Goal: Find specific page/section: Find specific page/section

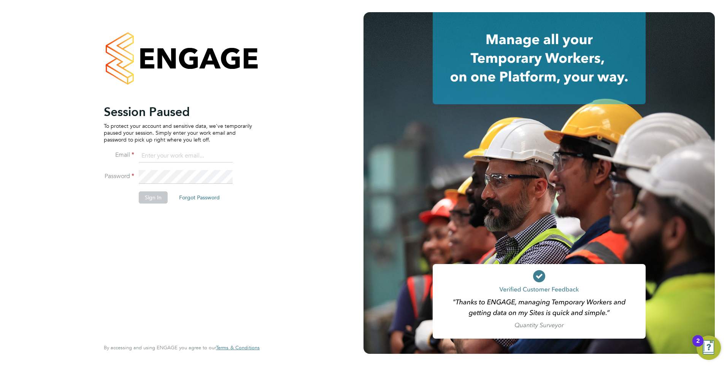
type input "jtarling@provision-recruitment.co.uk"
click at [154, 200] on button "Sign In" at bounding box center [153, 197] width 29 height 12
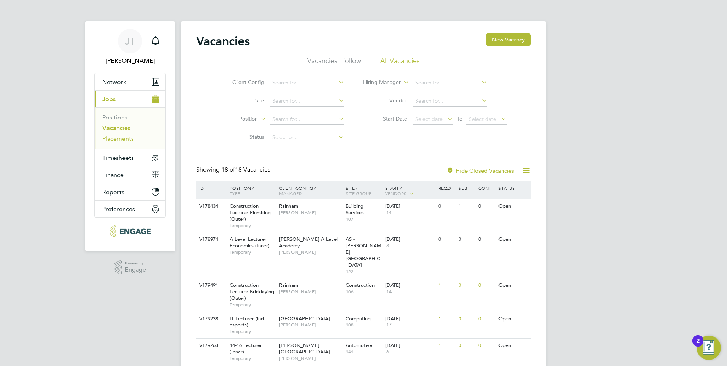
click at [119, 136] on link "Placements" at bounding box center [118, 138] width 32 height 7
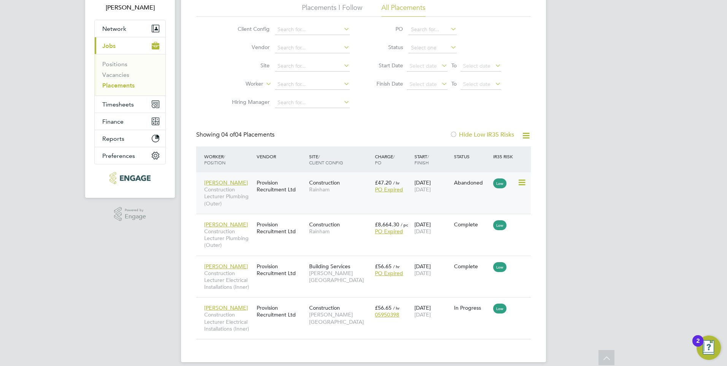
scroll to position [62, 0]
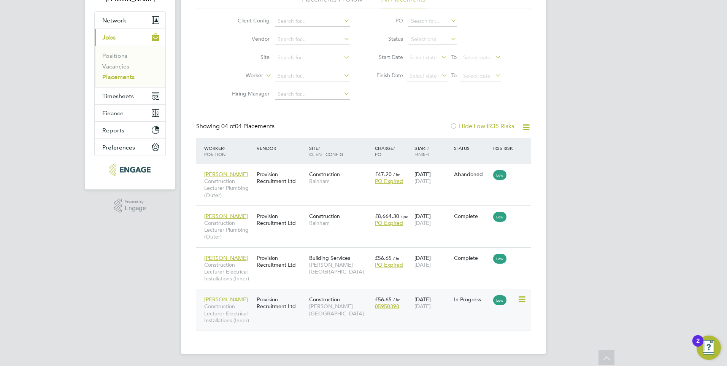
click at [319, 300] on span "Construction" at bounding box center [324, 299] width 31 height 7
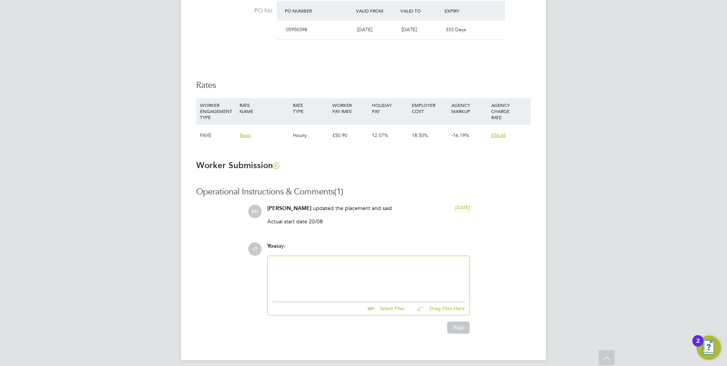
scroll to position [459, 0]
